Goal: Task Accomplishment & Management: Manage account settings

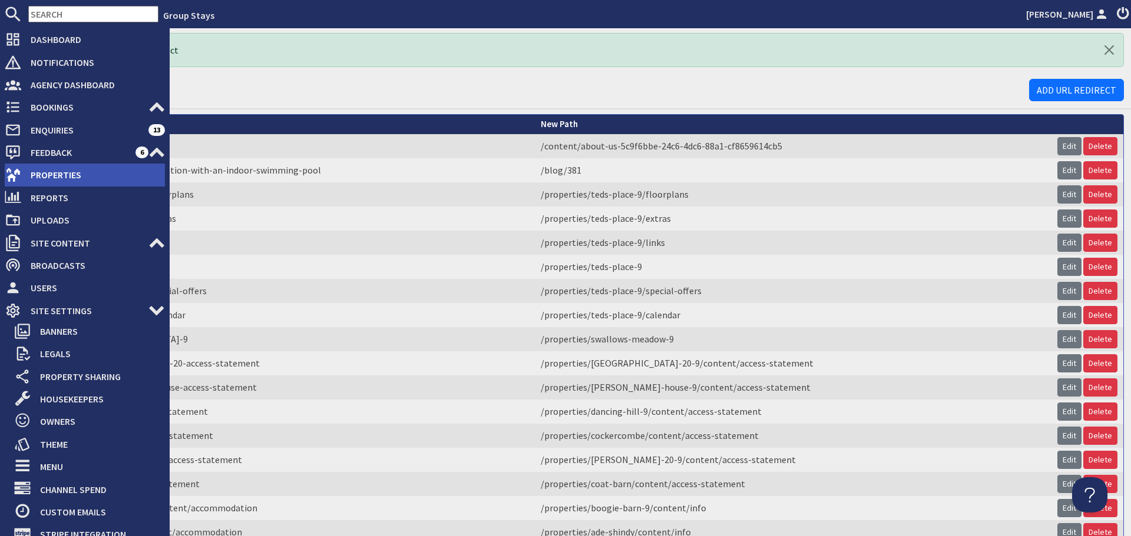
click at [54, 175] on span "Properties" at bounding box center [93, 174] width 144 height 19
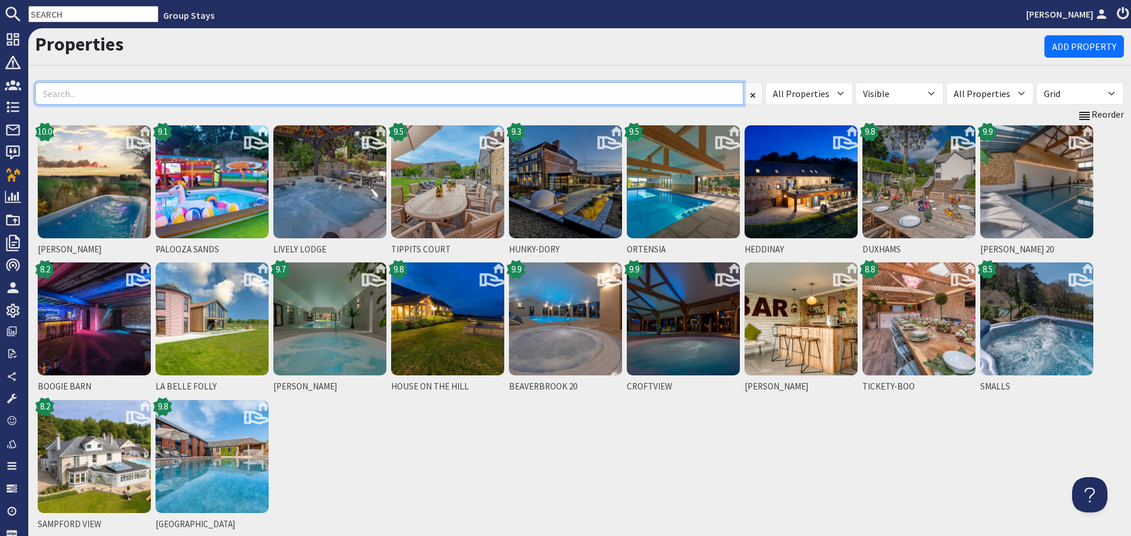
click at [139, 95] on input at bounding box center [389, 93] width 708 height 22
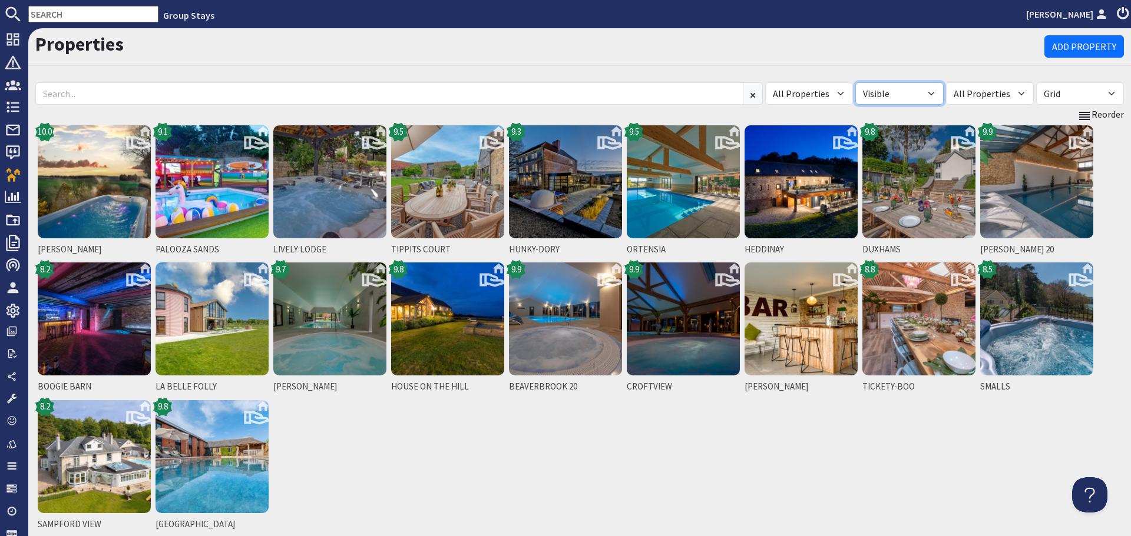
click at [943, 94] on select "All Visible Not Visible" at bounding box center [899, 93] width 88 height 22
select select "false"
click at [877, 82] on select "All Visible Not Visible" at bounding box center [899, 93] width 88 height 22
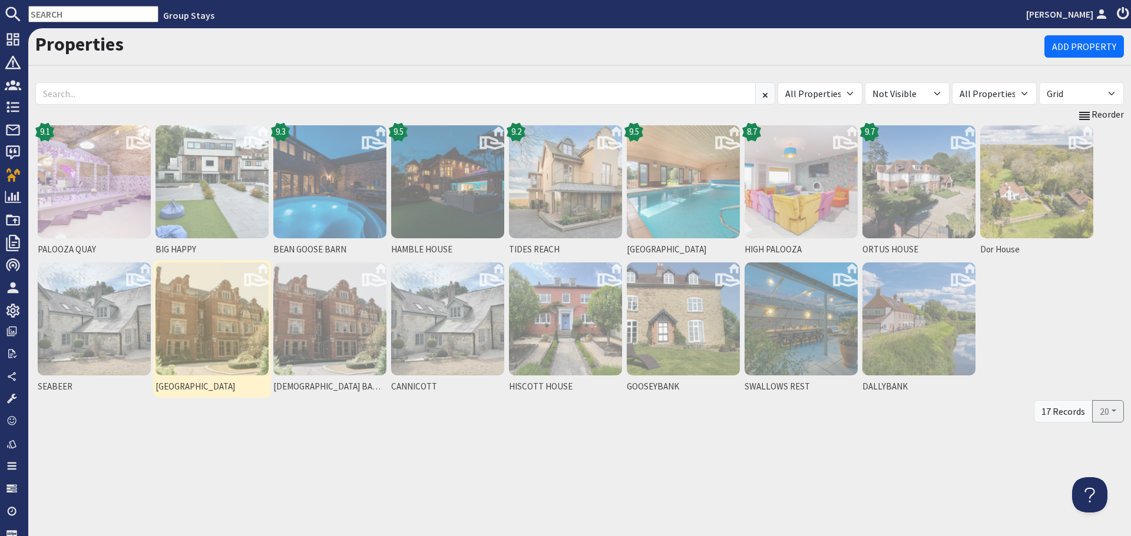
click at [197, 332] on img at bounding box center [211, 319] width 113 height 113
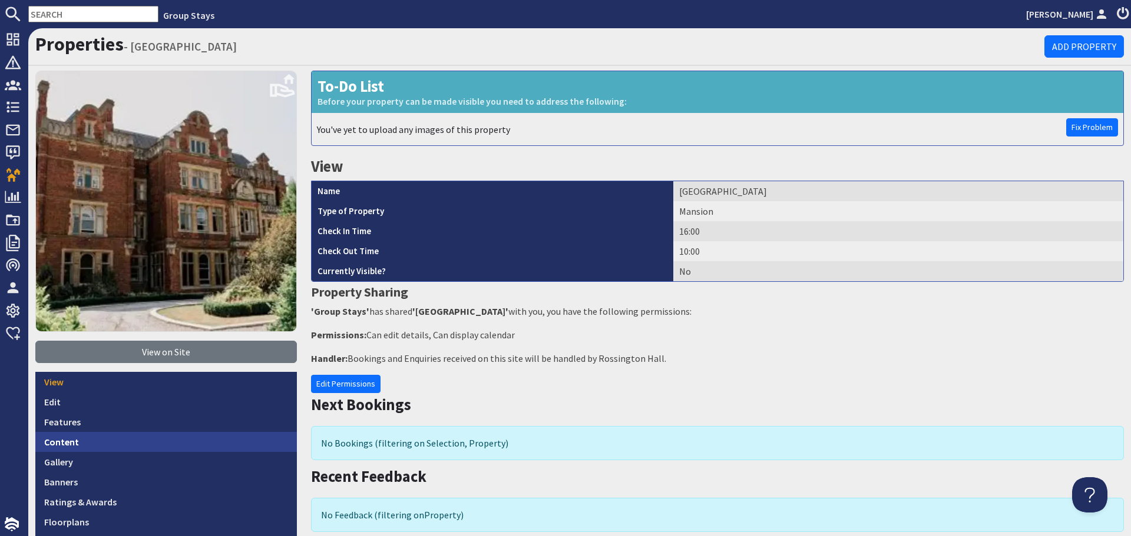
click at [120, 440] on link "Content" at bounding box center [165, 442] width 261 height 20
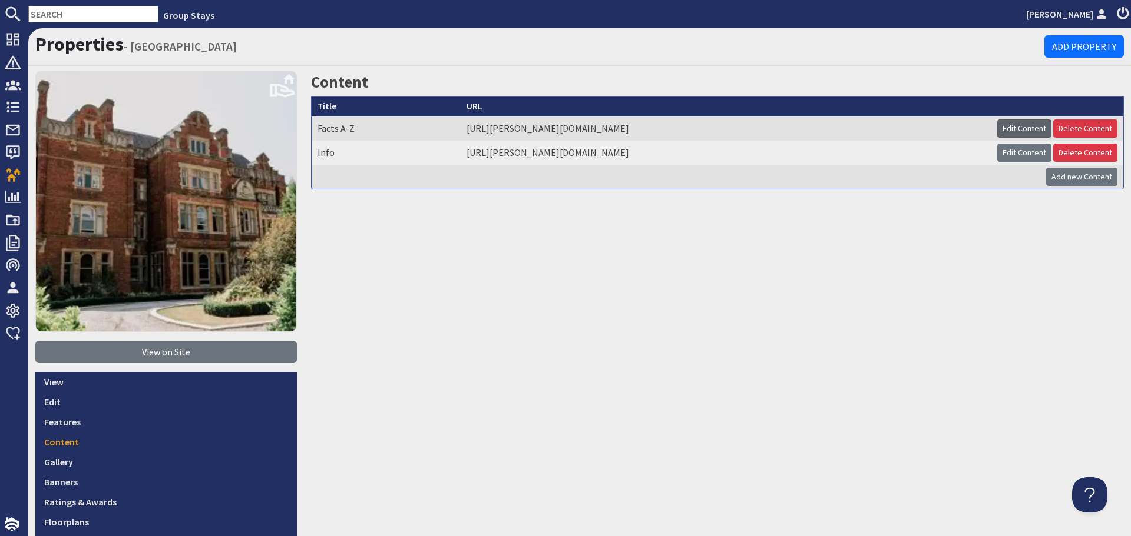
click at [1029, 128] on link "Edit Content" at bounding box center [1024, 129] width 54 height 18
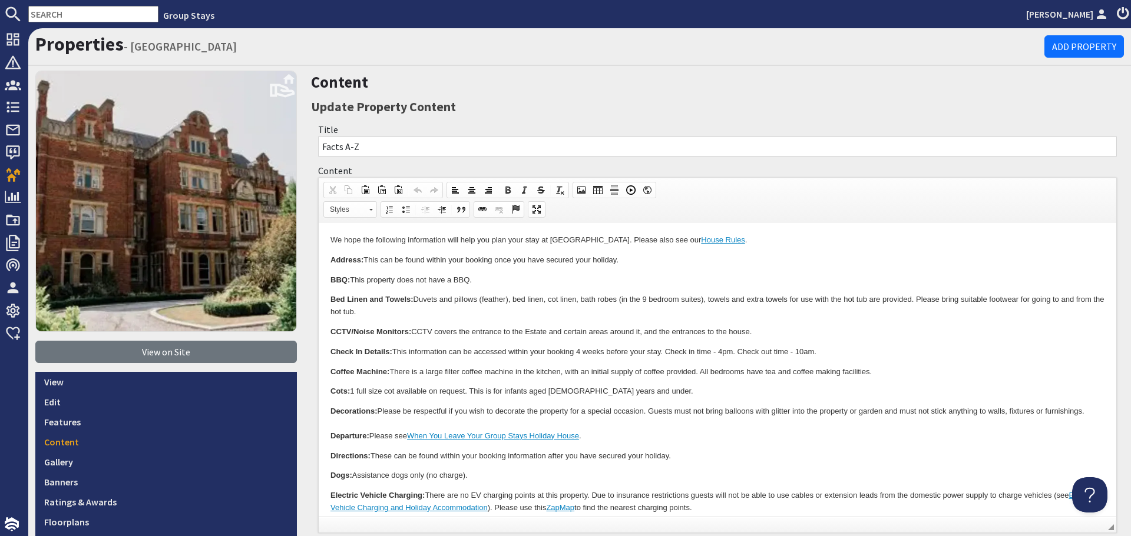
click at [608, 413] on p "Decorations: Please be respectful if you wish to decorate the property for a sp…" at bounding box center [717, 424] width 774 height 37
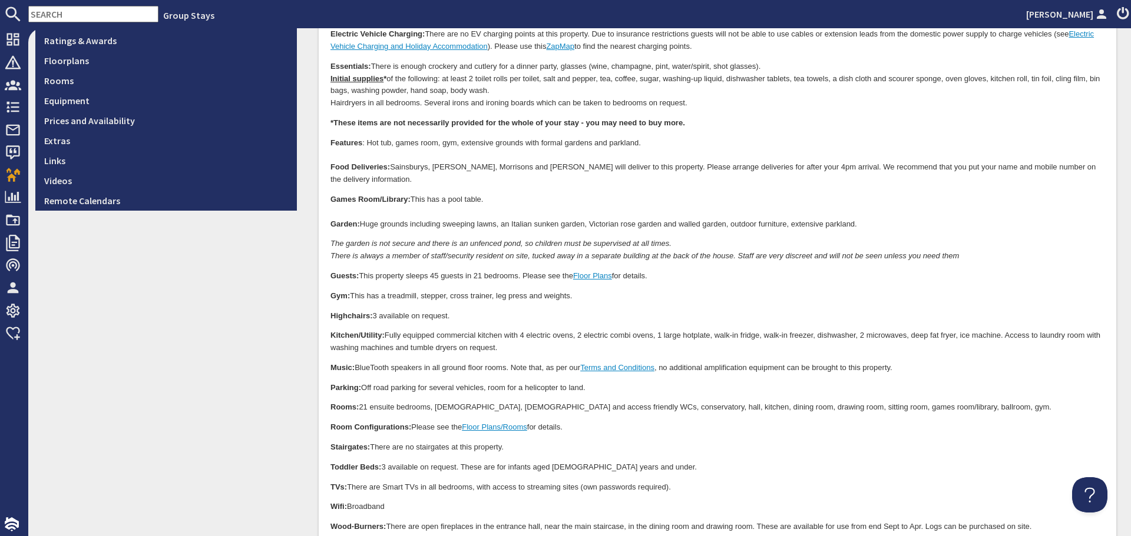
scroll to position [471, 0]
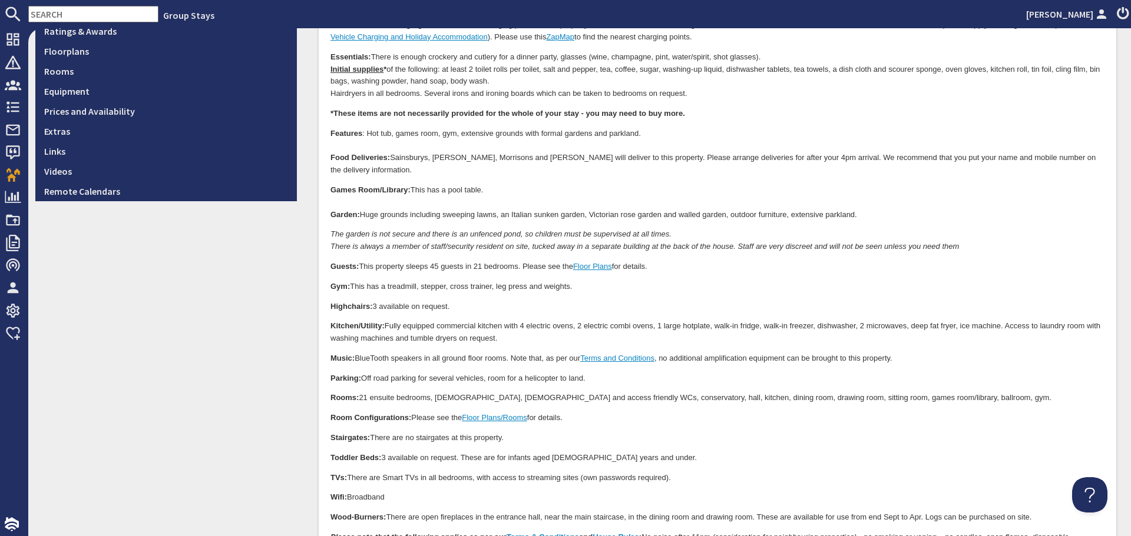
click at [927, 393] on p "Rooms: 21 ensuite bedrooms, ladies, gents and access friendly WCs, conservatory…" at bounding box center [717, 399] width 774 height 12
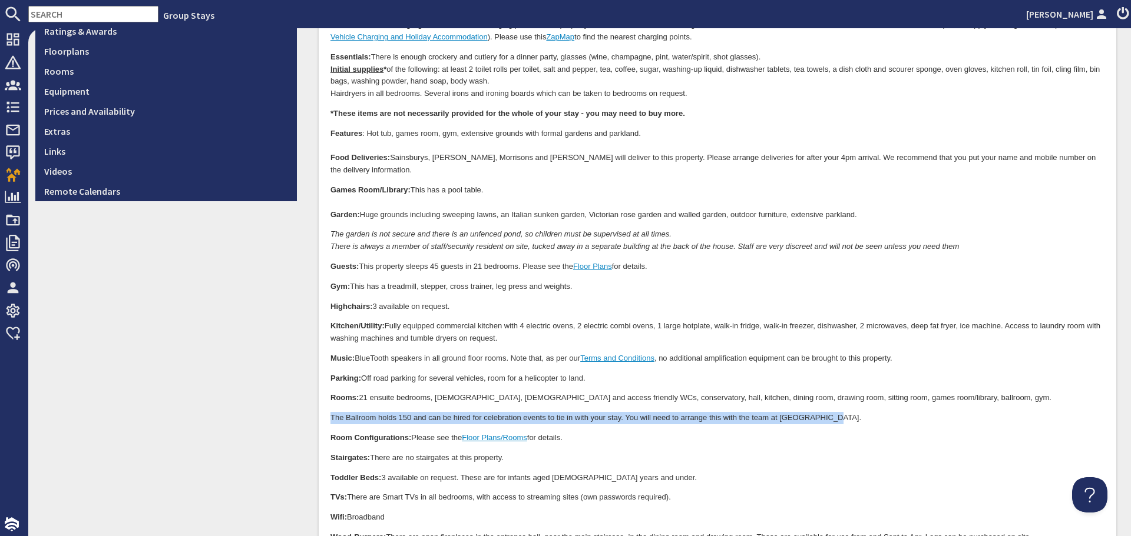
drag, startPoint x: 327, startPoint y: 407, endPoint x: 860, endPoint y: 402, distance: 532.9
click at [860, 402] on html "We hope the following information will help you plan your stay at Pennons Park.…" at bounding box center [717, 176] width 797 height 849
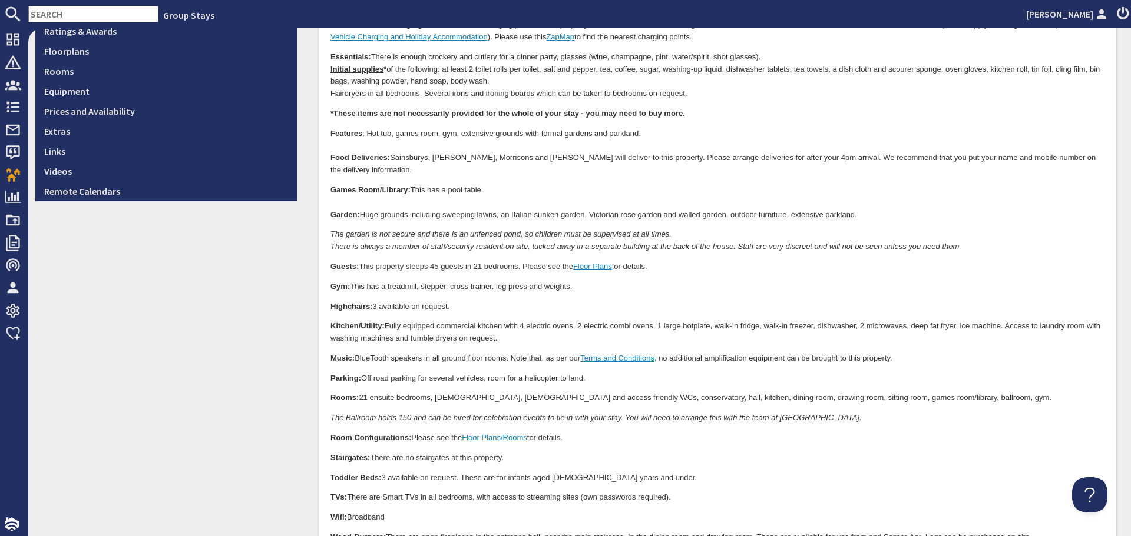
click at [857, 433] on p "Room Configurations: Please see the Floor Plans/Rooms for details." at bounding box center [717, 439] width 774 height 12
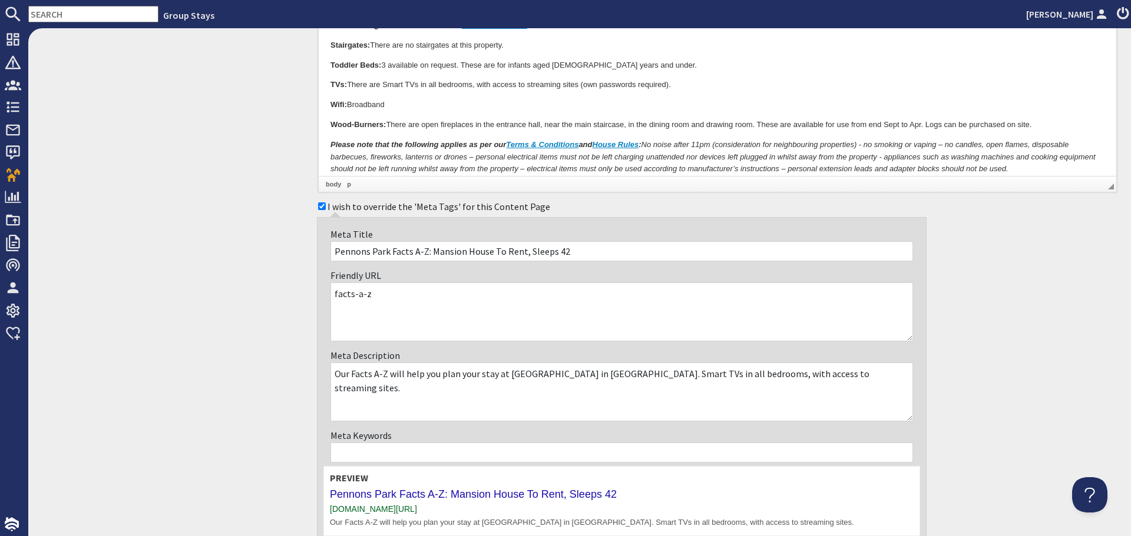
scroll to position [989, 0]
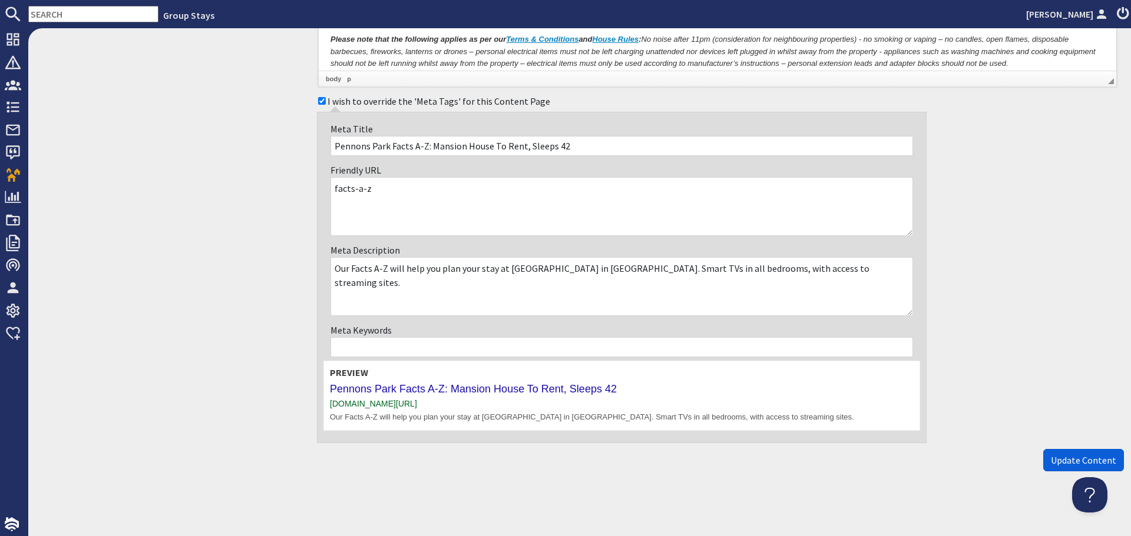
click at [1084, 459] on span "Update Content" at bounding box center [1083, 461] width 65 height 12
